Goal: Register for event/course

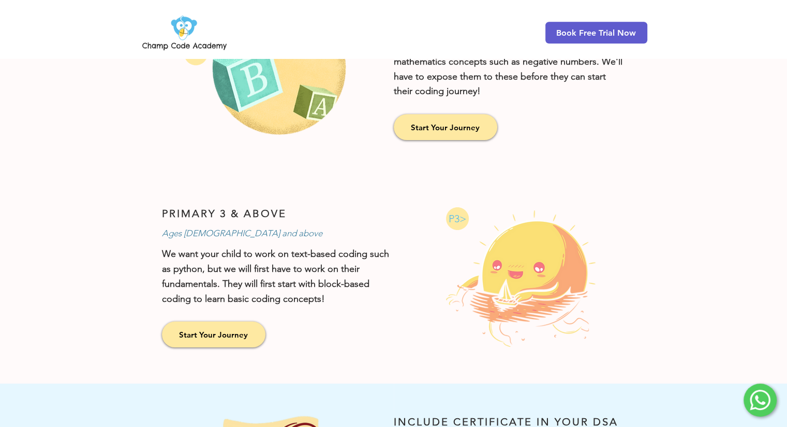
scroll to position [680, 0]
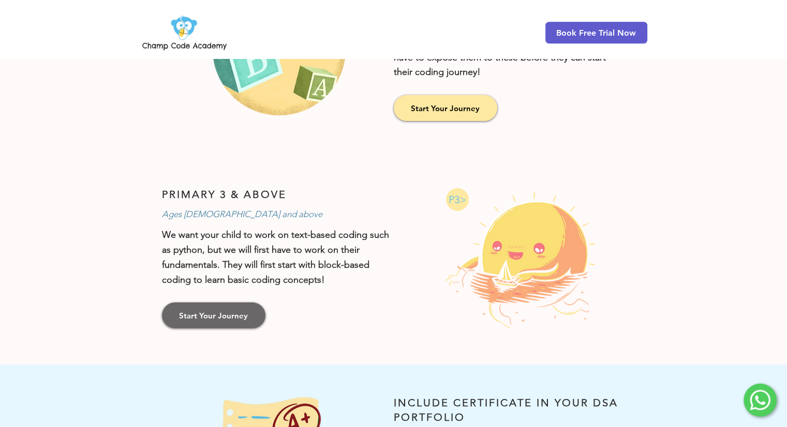
click at [209, 320] on link "Start Your Journey" at bounding box center [213, 316] width 103 height 26
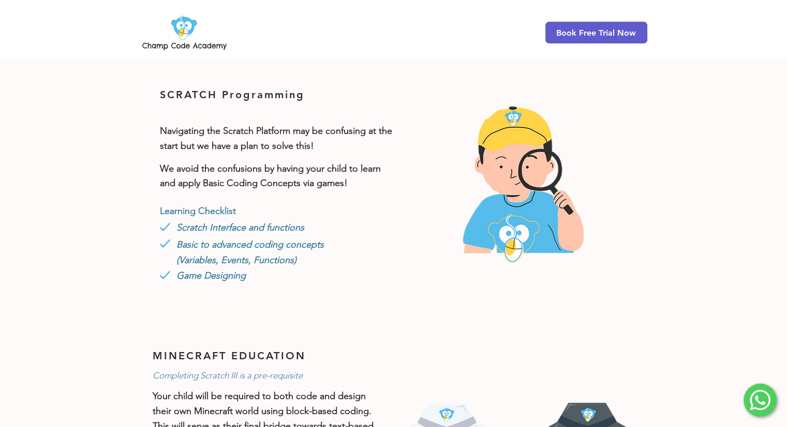
scroll to position [316, 0]
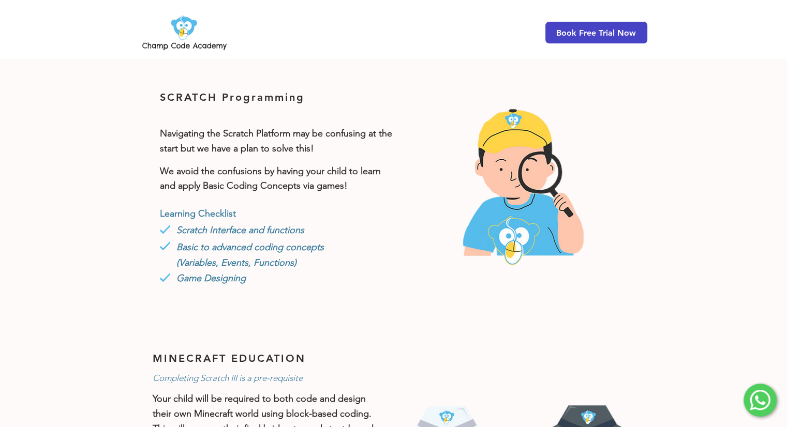
click at [625, 27] on span "Book Free Trial Now" at bounding box center [596, 33] width 102 height 22
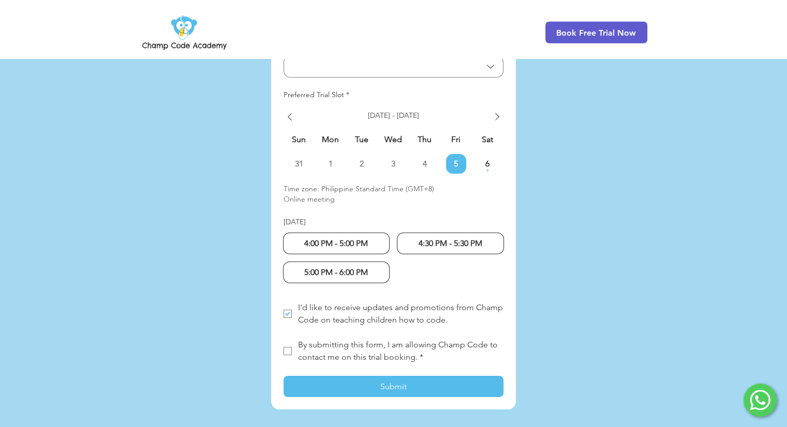
scroll to position [2637, 0]
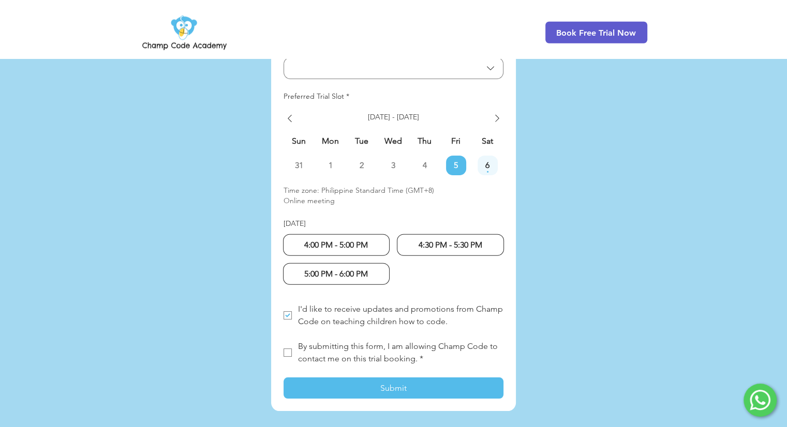
click at [488, 161] on span "6" at bounding box center [487, 165] width 20 height 8
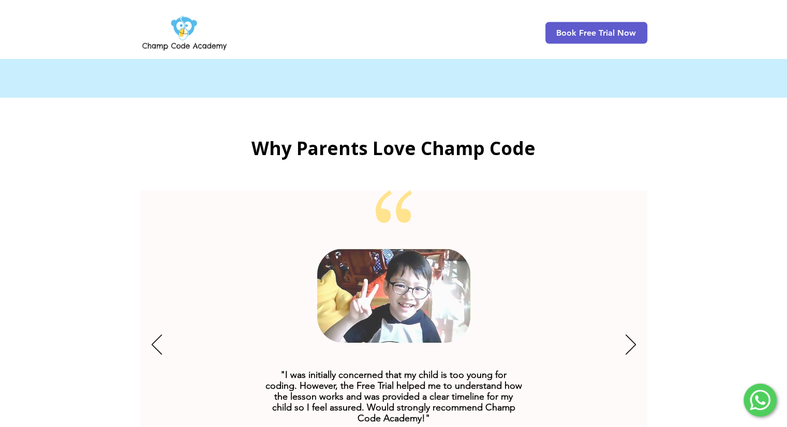
scroll to position [1861, 0]
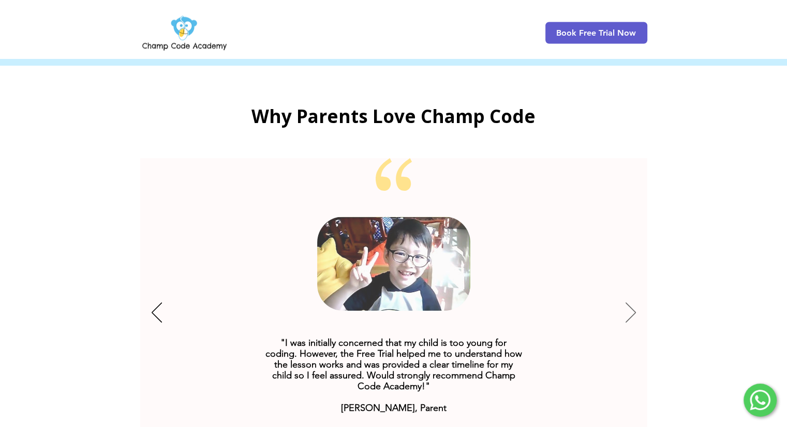
click at [631, 303] on icon "Next" at bounding box center [630, 313] width 10 height 20
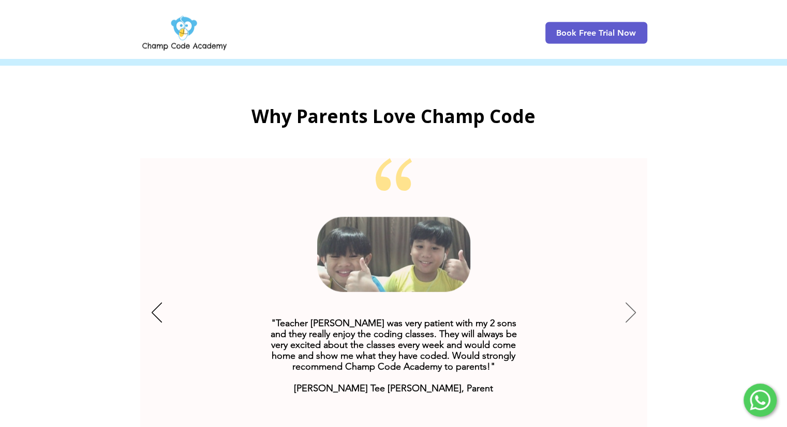
click at [631, 303] on icon "Next" at bounding box center [630, 313] width 10 height 20
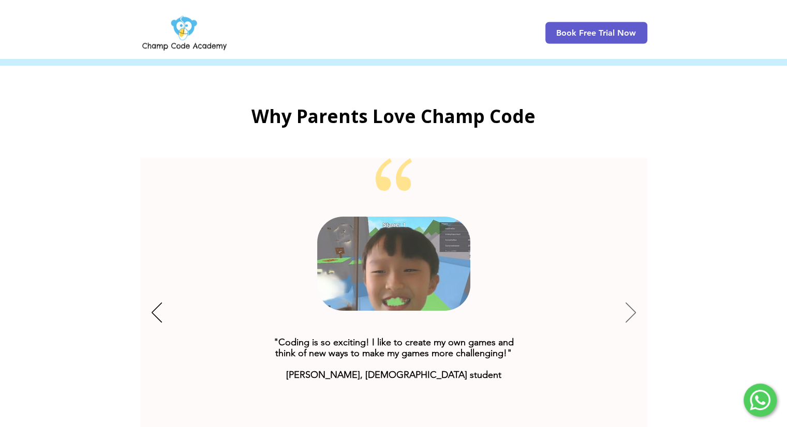
click at [631, 303] on icon "Next" at bounding box center [630, 313] width 10 height 20
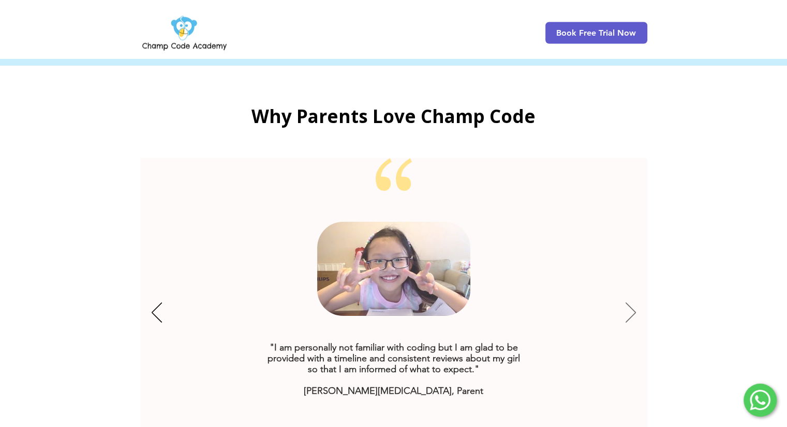
click at [631, 303] on icon "Next" at bounding box center [630, 313] width 10 height 20
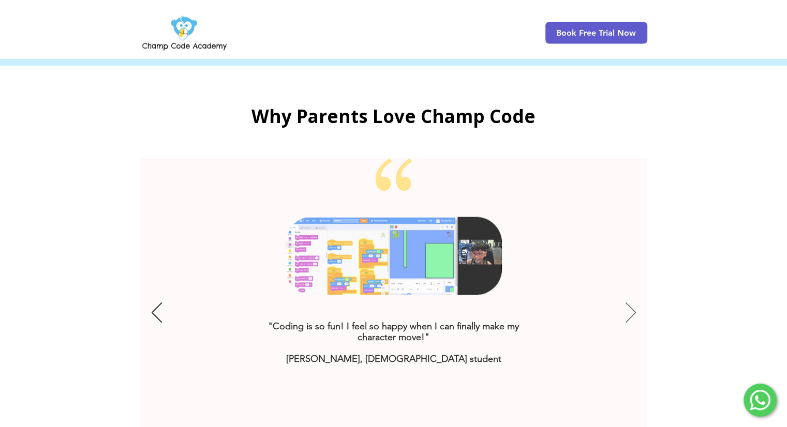
click at [631, 303] on icon "Next" at bounding box center [630, 313] width 10 height 20
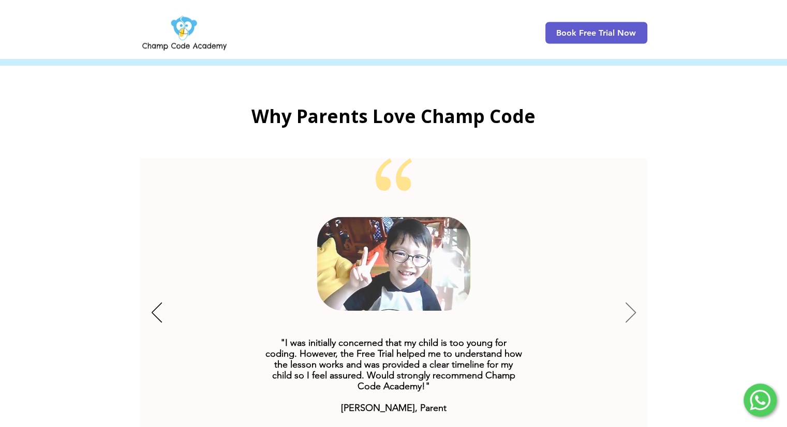
click at [631, 303] on icon "Next" at bounding box center [630, 313] width 10 height 20
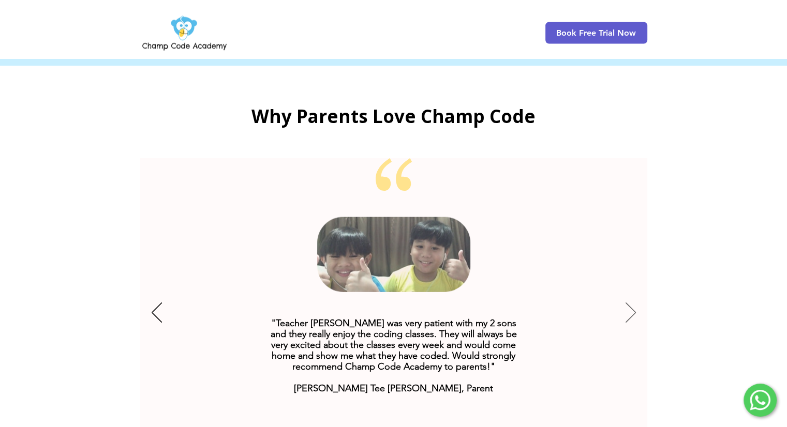
click at [631, 303] on icon "Next" at bounding box center [630, 313] width 10 height 20
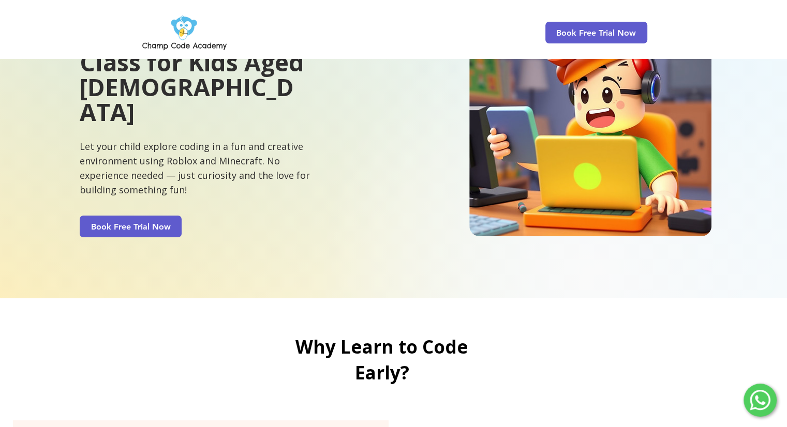
scroll to position [0, 0]
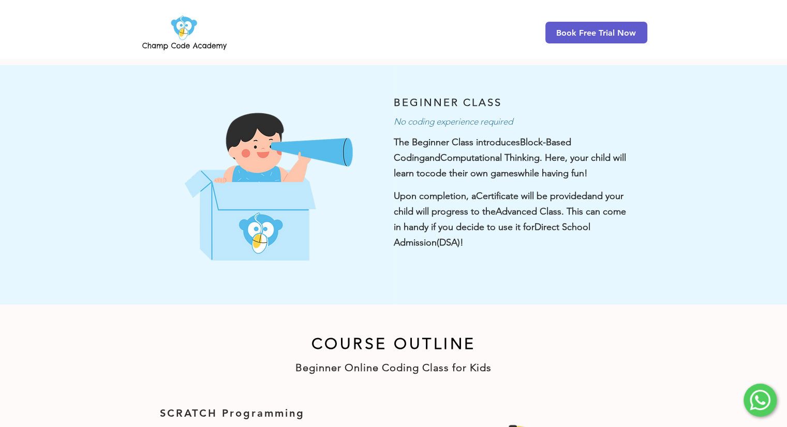
scroll to position [680, 0]
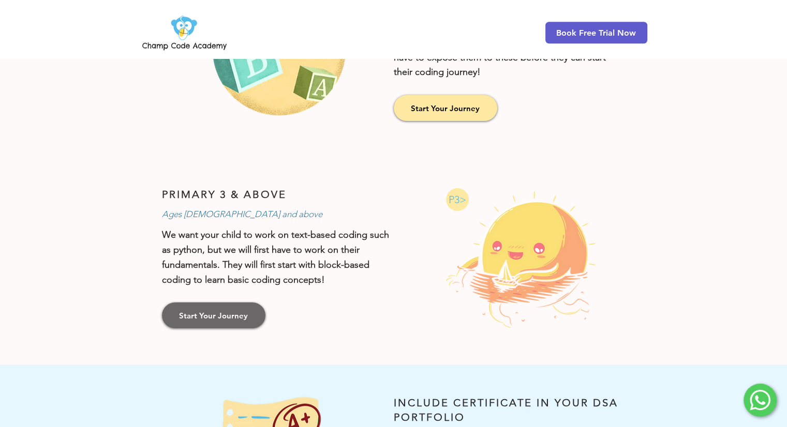
click at [220, 303] on link "Start Your Journey" at bounding box center [213, 316] width 103 height 26
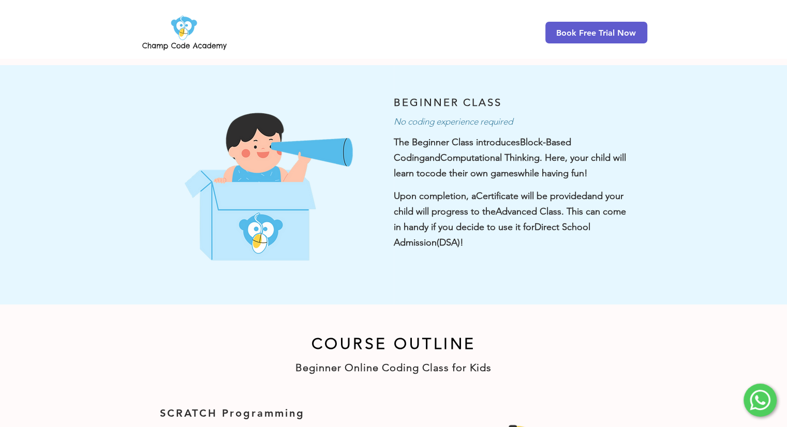
drag, startPoint x: 139, startPoint y: 46, endPoint x: 306, endPoint y: 50, distance: 167.1
click at [306, 50] on div "Book Free Trial Now" at bounding box center [393, 29] width 787 height 58
click at [230, 48] on div "Book Free Trial Now" at bounding box center [393, 29] width 787 height 58
drag, startPoint x: 230, startPoint y: 48, endPoint x: 221, endPoint y: 50, distance: 8.9
click at [221, 50] on div "Book Free Trial Now" at bounding box center [393, 29] width 787 height 58
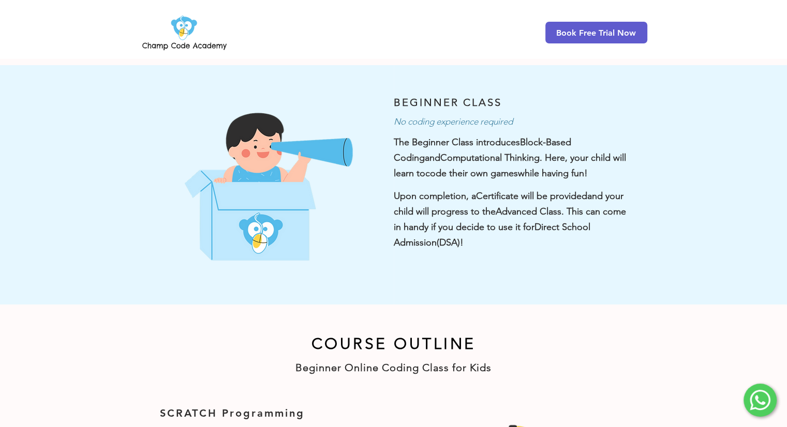
drag, startPoint x: 781, startPoint y: 91, endPoint x: 777, endPoint y: 116, distance: 25.7
click at [777, 116] on div at bounding box center [591, 184] width 394 height 239
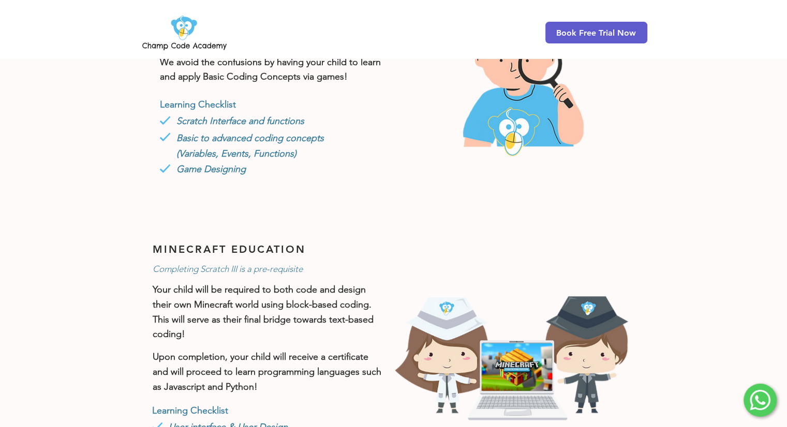
scroll to position [427, 0]
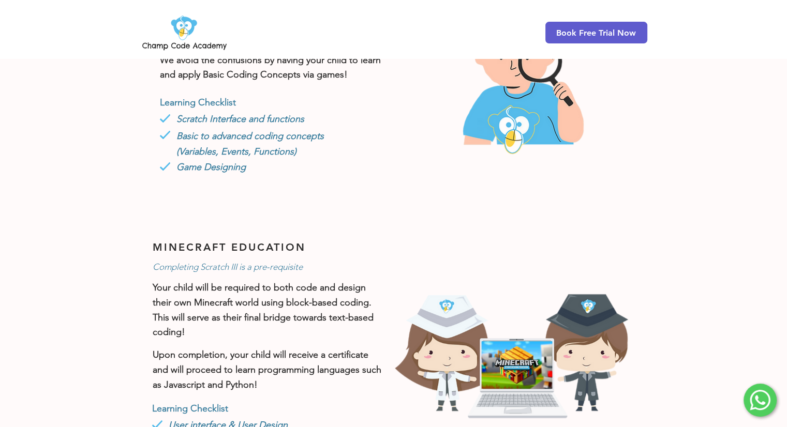
click at [208, 44] on img at bounding box center [184, 32] width 88 height 40
click at [187, 21] on img at bounding box center [184, 32] width 88 height 40
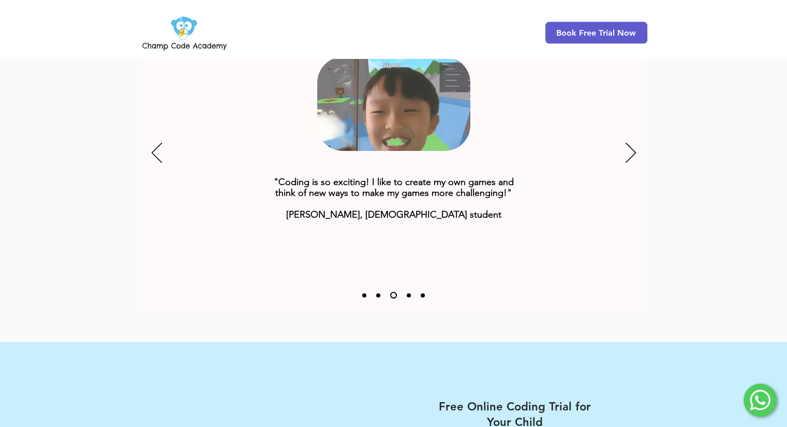
scroll to position [1352, 0]
